Goal: Navigation & Orientation: Find specific page/section

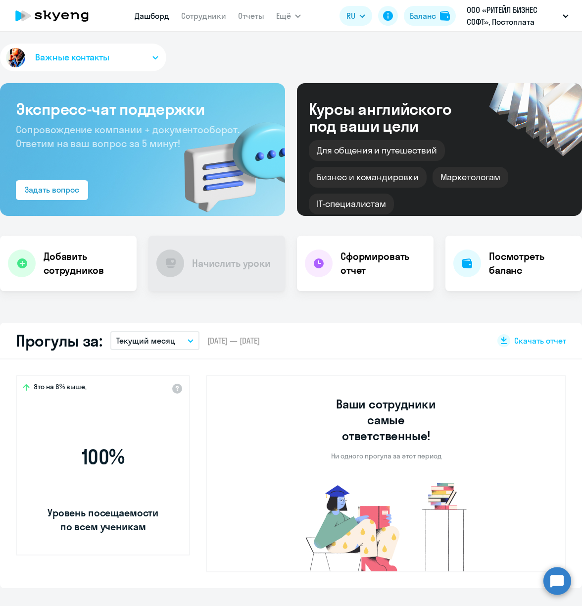
select select "30"
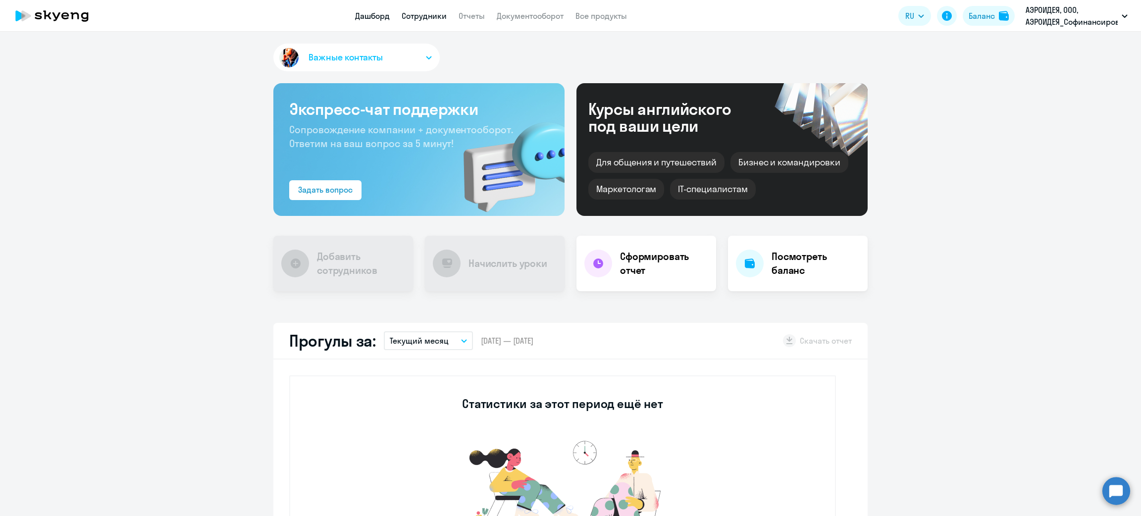
click at [439, 16] on link "Сотрудники" at bounding box center [424, 16] width 45 height 10
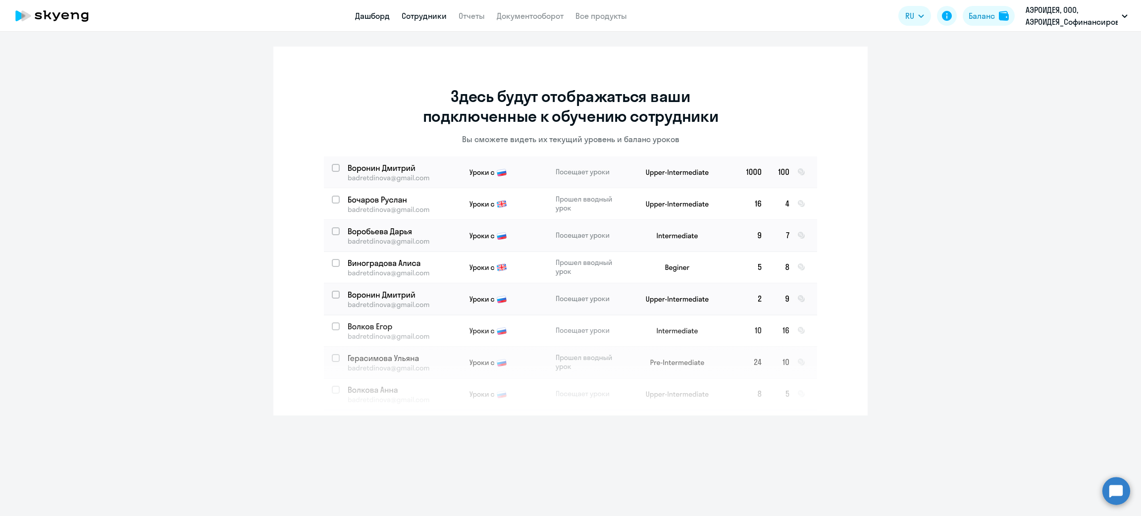
click at [367, 16] on link "Дашборд" at bounding box center [372, 16] width 35 height 10
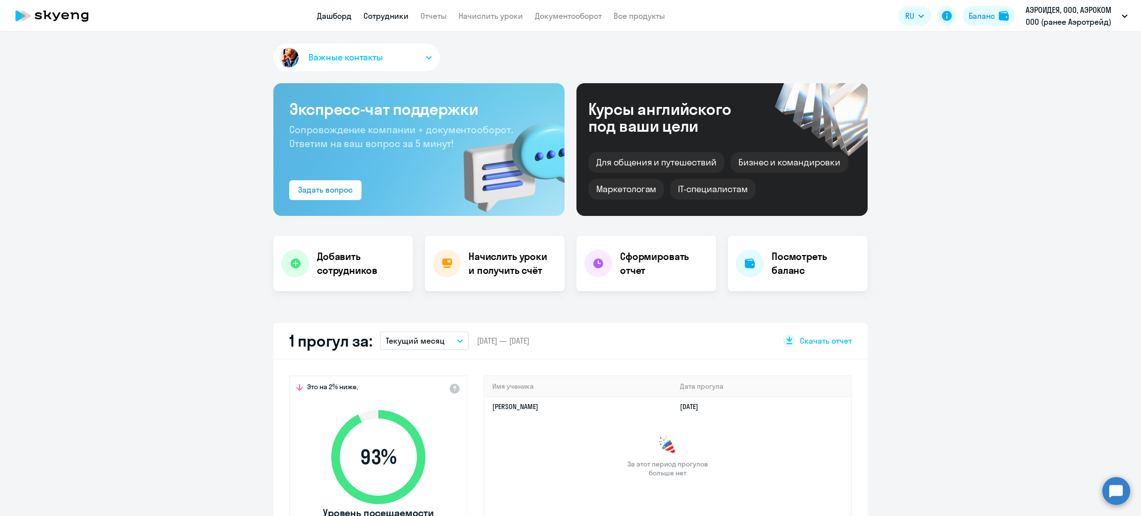
click at [383, 20] on link "Сотрудники" at bounding box center [385, 16] width 45 height 10
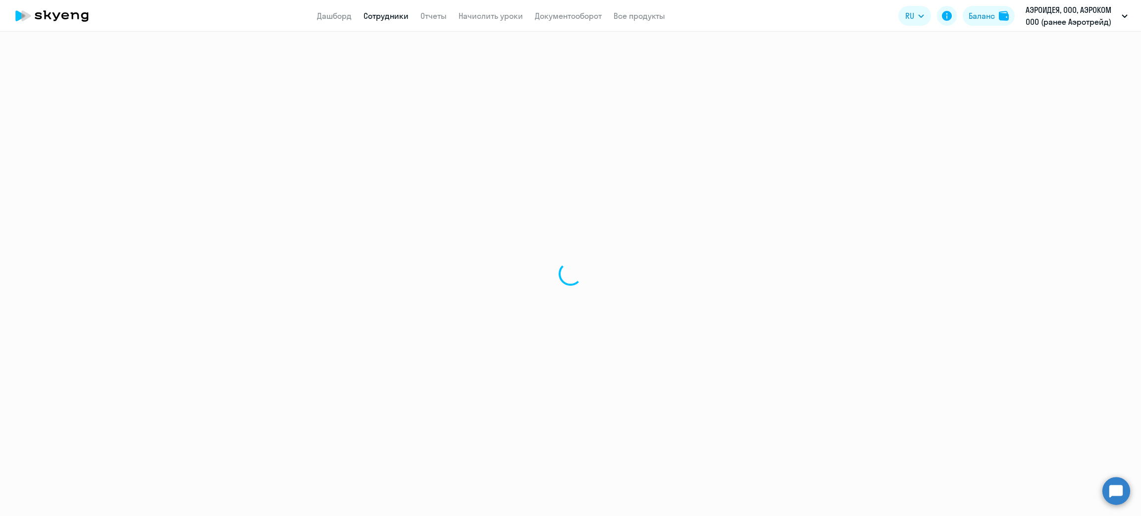
select select "30"
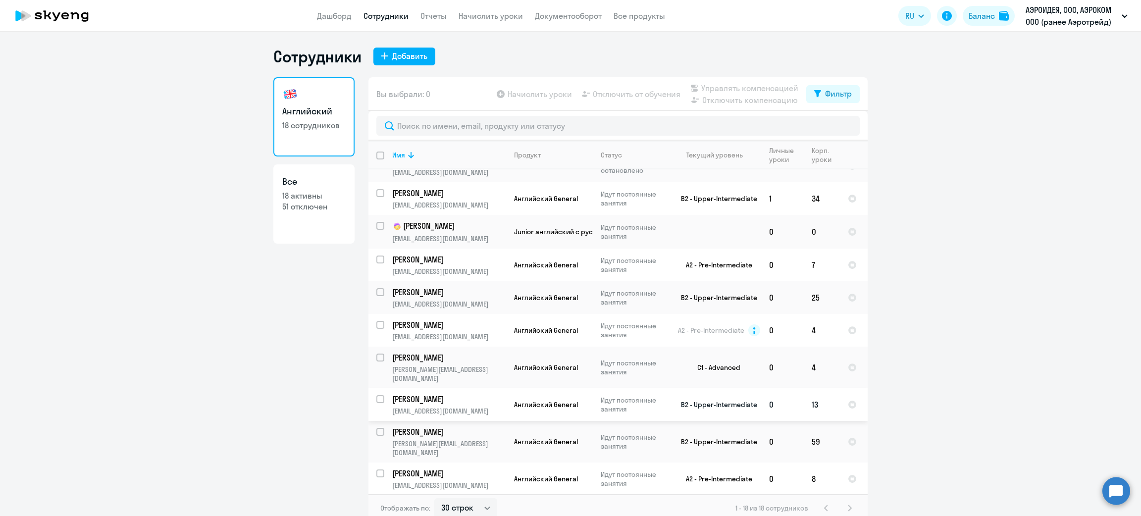
scroll to position [41, 0]
